Goal: Task Accomplishment & Management: Use online tool/utility

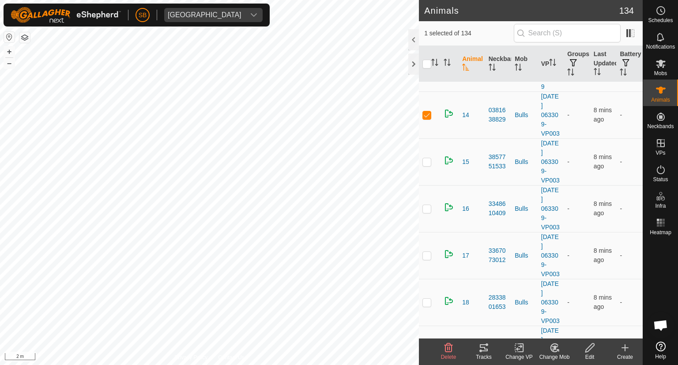
scroll to position [1586, 0]
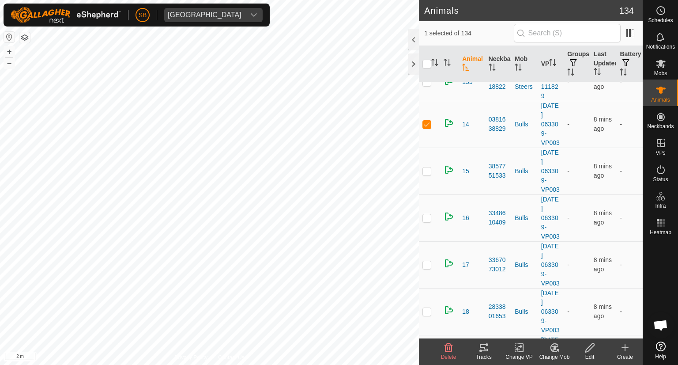
click at [553, 347] on icon at bounding box center [555, 347] width 6 height 4
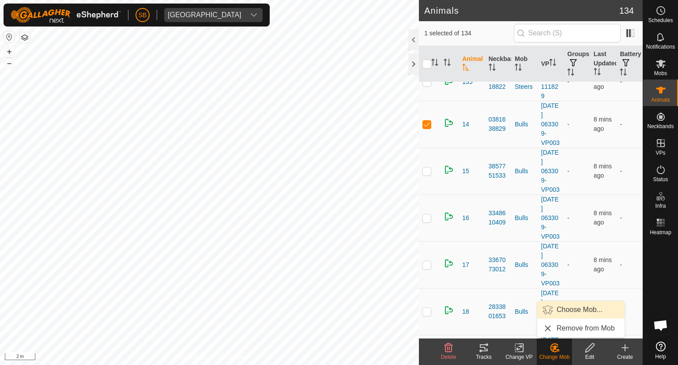
click at [565, 312] on link "Choose Mob..." at bounding box center [581, 310] width 87 height 18
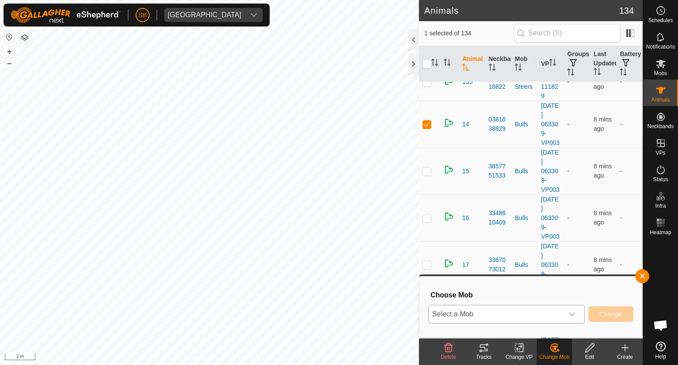
click at [572, 316] on icon "dropdown trigger" at bounding box center [572, 314] width 7 height 7
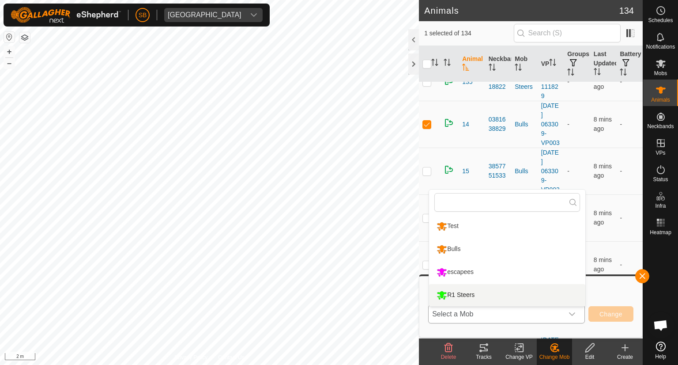
click at [484, 296] on li "R1 Steers" at bounding box center [507, 295] width 156 height 22
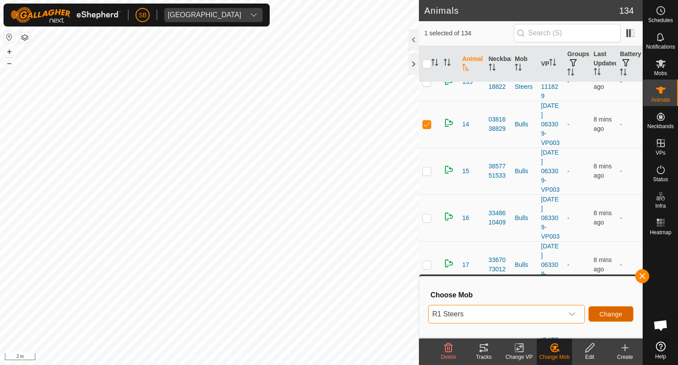
click at [610, 311] on span "Change" at bounding box center [611, 314] width 23 height 7
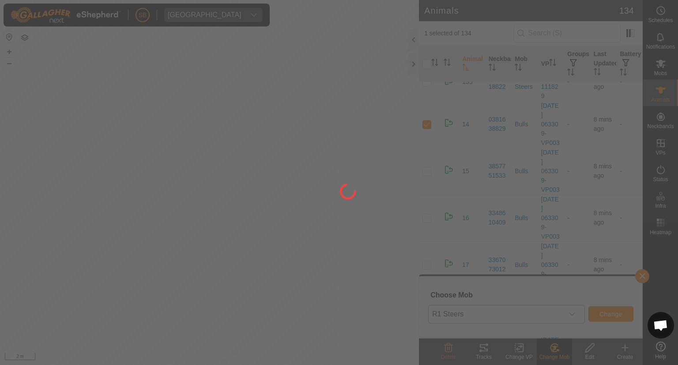
checkbox input "false"
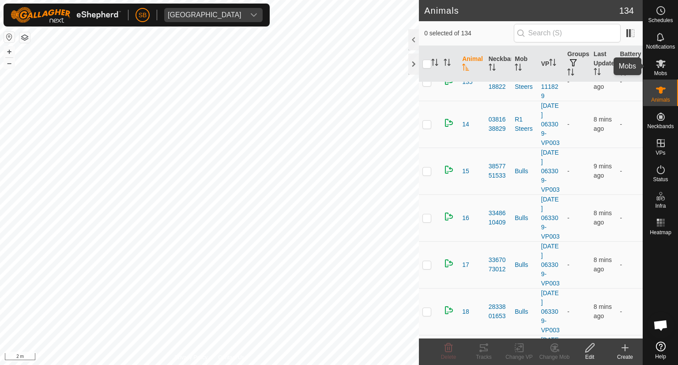
click at [658, 64] on icon at bounding box center [661, 63] width 11 height 11
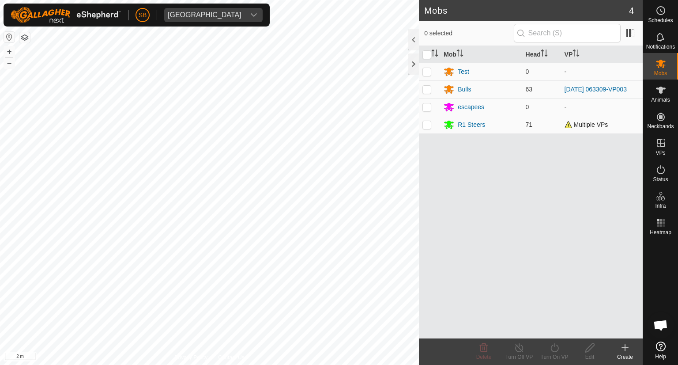
click at [423, 121] on p-checkbox at bounding box center [427, 124] width 9 height 7
checkbox input "true"
click at [557, 349] on icon at bounding box center [554, 347] width 11 height 11
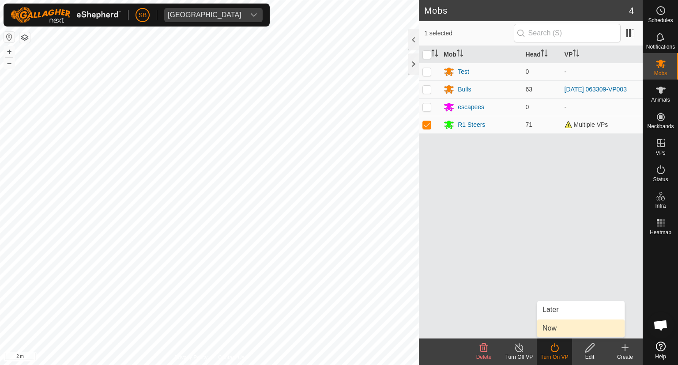
click at [560, 328] on link "Now" at bounding box center [581, 328] width 87 height 18
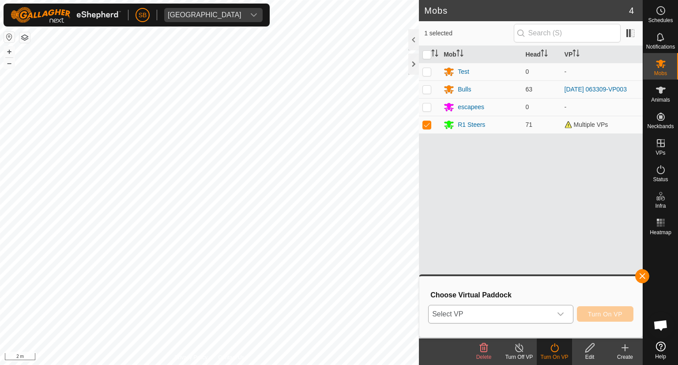
click at [563, 315] on icon "dropdown trigger" at bounding box center [560, 314] width 7 height 7
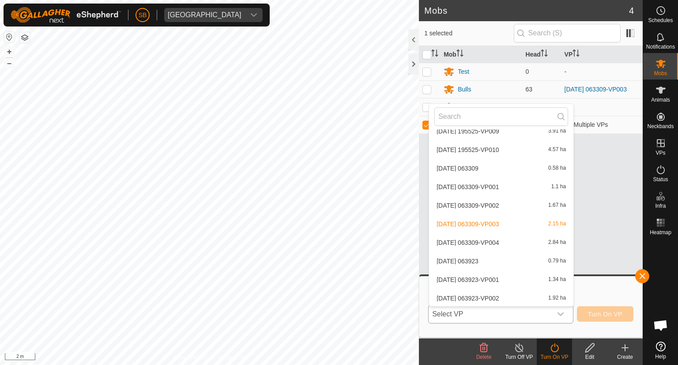
scroll to position [1642, 0]
click at [510, 296] on li "[DATE] 111829 75.23 ha" at bounding box center [501, 297] width 144 height 18
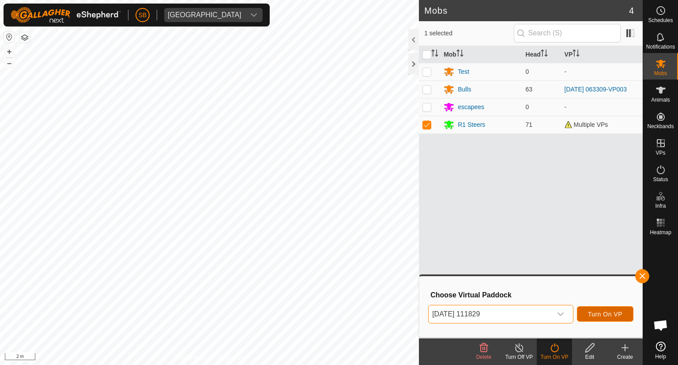
click at [612, 315] on span "Turn On VP" at bounding box center [605, 314] width 34 height 7
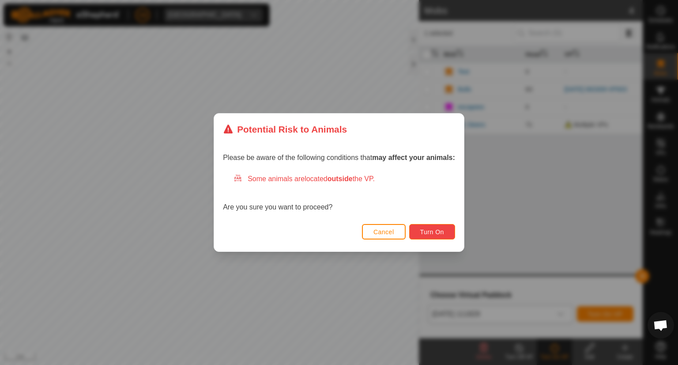
click at [435, 232] on span "Turn On" at bounding box center [433, 231] width 24 height 7
